Goal: Transaction & Acquisition: Purchase product/service

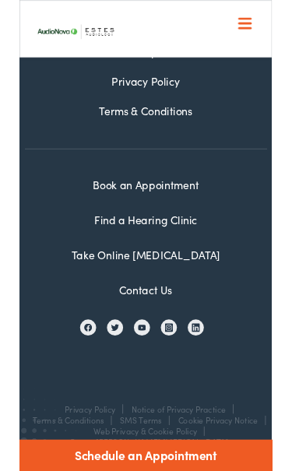
scroll to position [2779, 0]
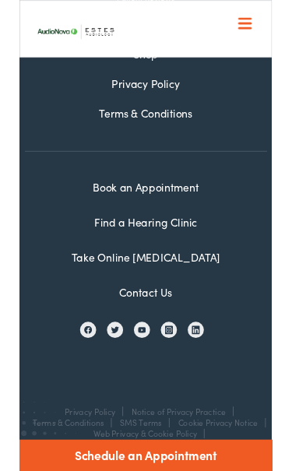
click at [156, 336] on link "Contact Us" at bounding box center [145, 336] width 61 height 17
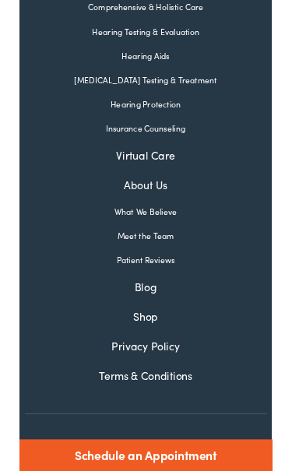
scroll to position [1288, 0]
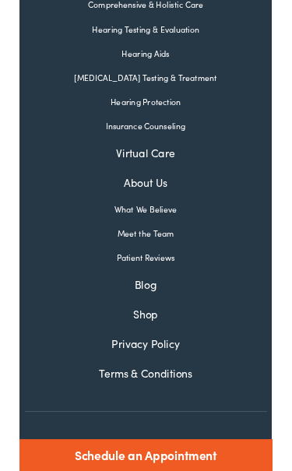
click at [148, 216] on link "About Us" at bounding box center [146, 211] width 280 height 19
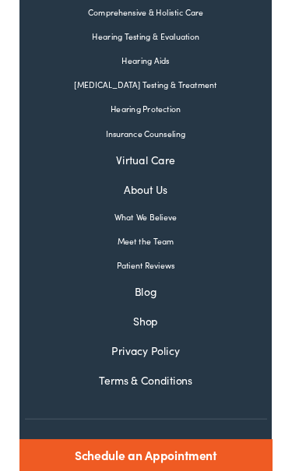
scroll to position [2814, 0]
click at [152, 362] on link "Shop" at bounding box center [146, 371] width 280 height 19
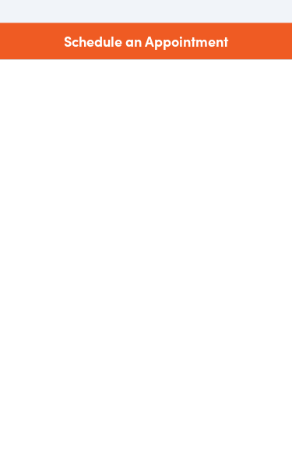
scroll to position [2074, 0]
